Goal: Task Accomplishment & Management: Use online tool/utility

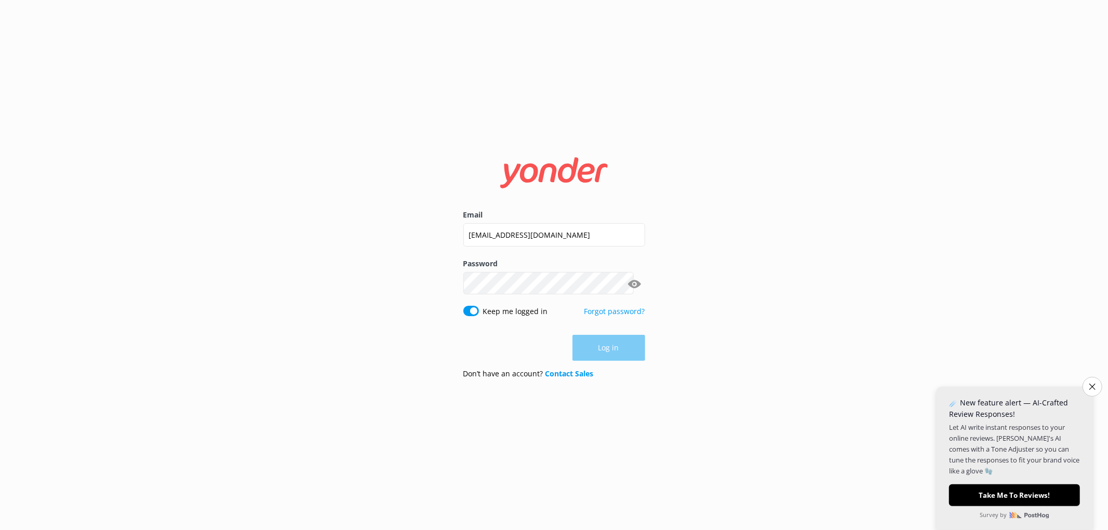
type input "[EMAIL_ADDRESS][DOMAIN_NAME]"
click button "Log in" at bounding box center [608, 349] width 73 height 26
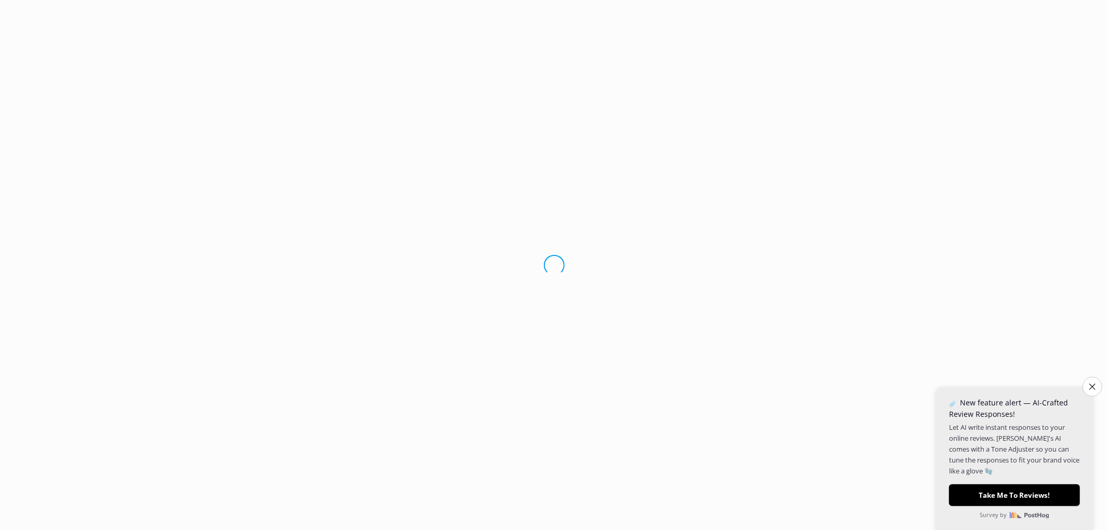
click at [1091, 384] on button "Close survey" at bounding box center [1092, 387] width 20 height 20
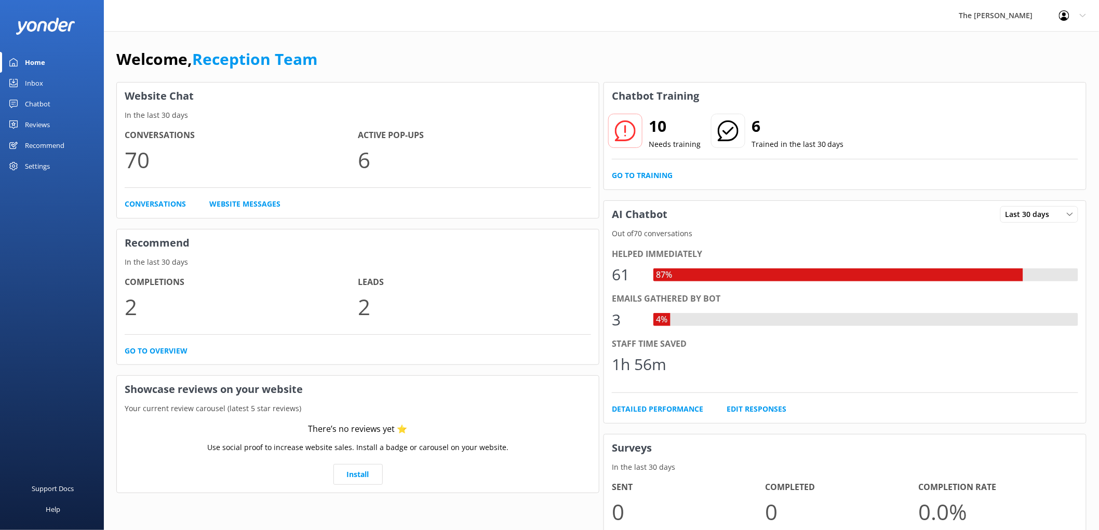
click at [61, 74] on link "Inbox" at bounding box center [52, 83] width 104 height 21
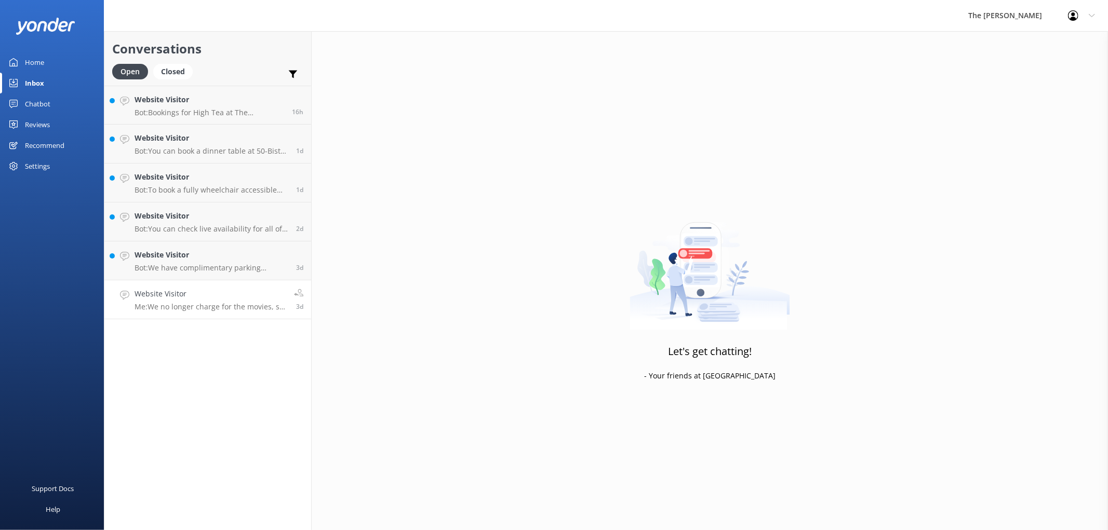
click at [226, 288] on h4 "Website Visitor" at bounding box center [211, 293] width 152 height 11
